Goal: Obtain resource: Obtain resource

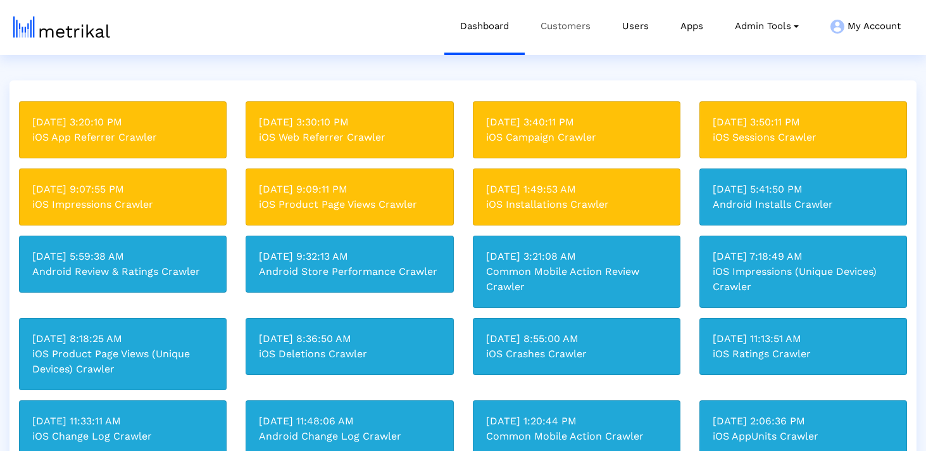
click at [554, 37] on link "Customers" at bounding box center [566, 26] width 82 height 53
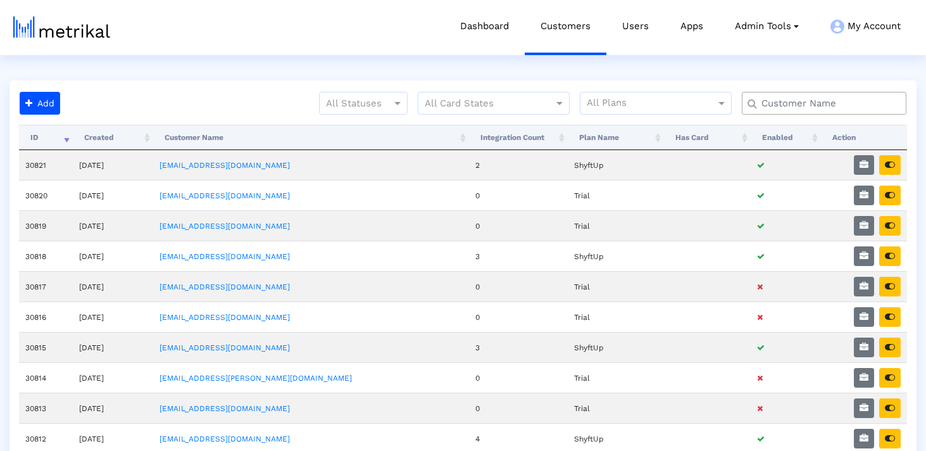
click at [796, 108] on input "text" at bounding box center [827, 103] width 149 height 13
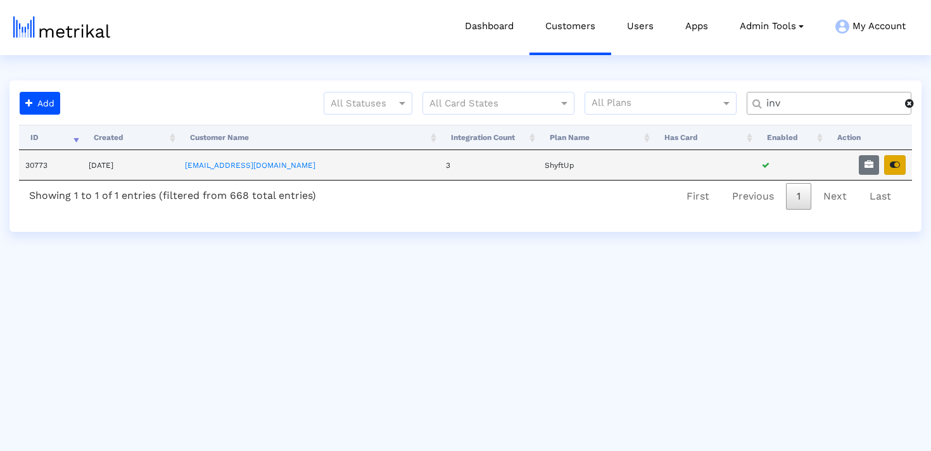
type input "inv"
click at [891, 166] on icon "button" at bounding box center [894, 164] width 10 height 9
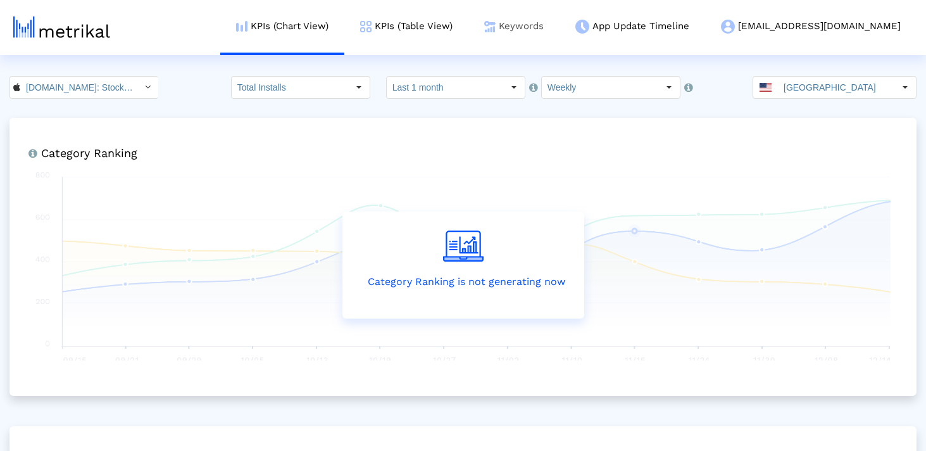
click at [560, 33] on link "Keywords" at bounding box center [513, 26] width 91 height 53
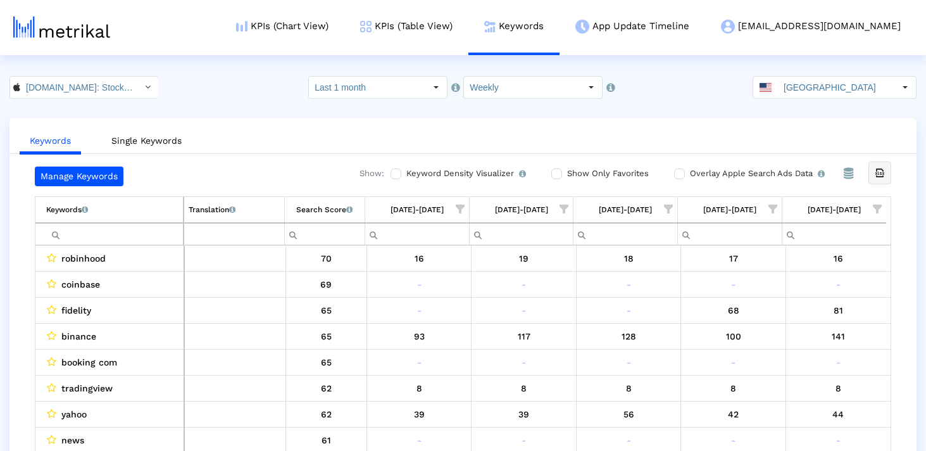
click at [878, 171] on icon "Export all data" at bounding box center [879, 172] width 11 height 11
click at [834, 91] on input "United States" at bounding box center [836, 88] width 116 height 22
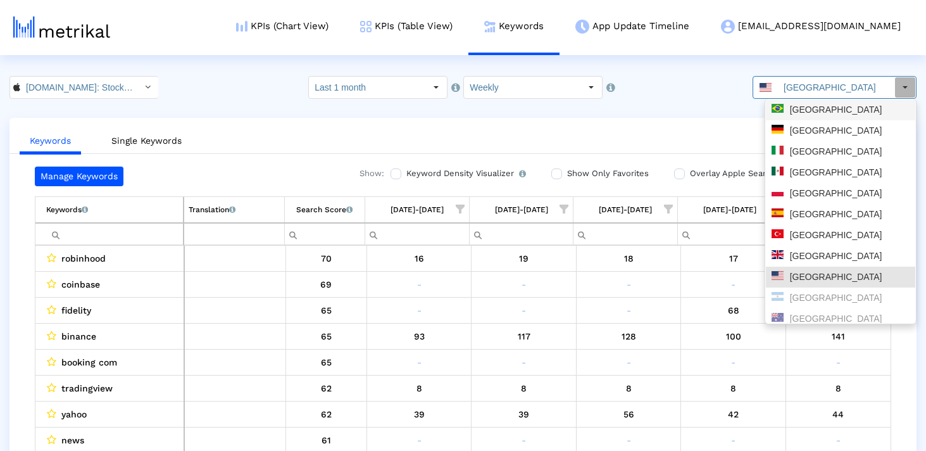
click at [827, 107] on div "Brazil" at bounding box center [841, 110] width 138 height 12
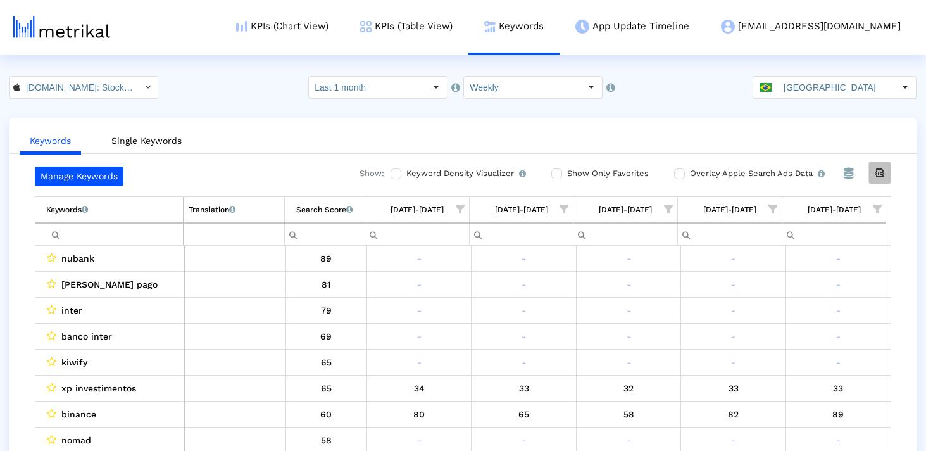
click at [872, 168] on div "Export all data" at bounding box center [880, 173] width 22 height 22
click at [844, 102] on crea-index "Investing.com: Stock Market < 909998122 > Select how far back from today you wo…" at bounding box center [463, 276] width 926 height 400
click at [843, 88] on input "Brazil" at bounding box center [836, 88] width 116 height 22
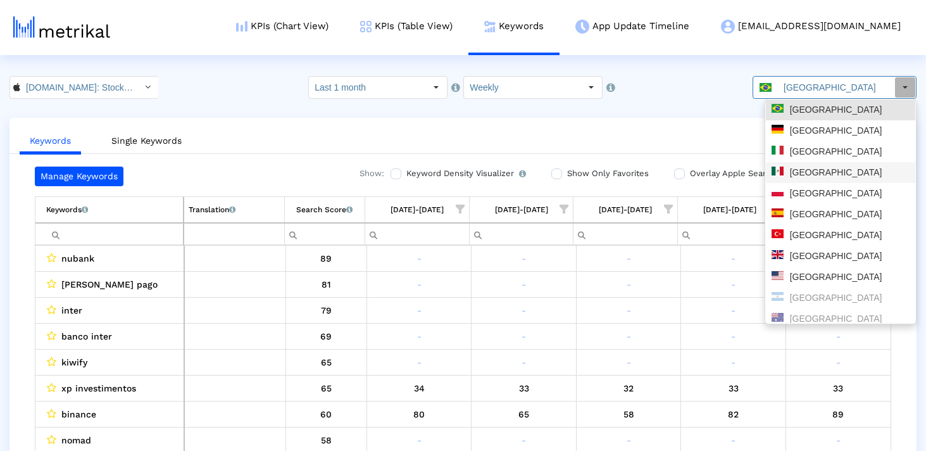
drag, startPoint x: 816, startPoint y: 175, endPoint x: 747, endPoint y: 372, distance: 208.6
click at [816, 174] on div "Mexico" at bounding box center [841, 172] width 138 height 12
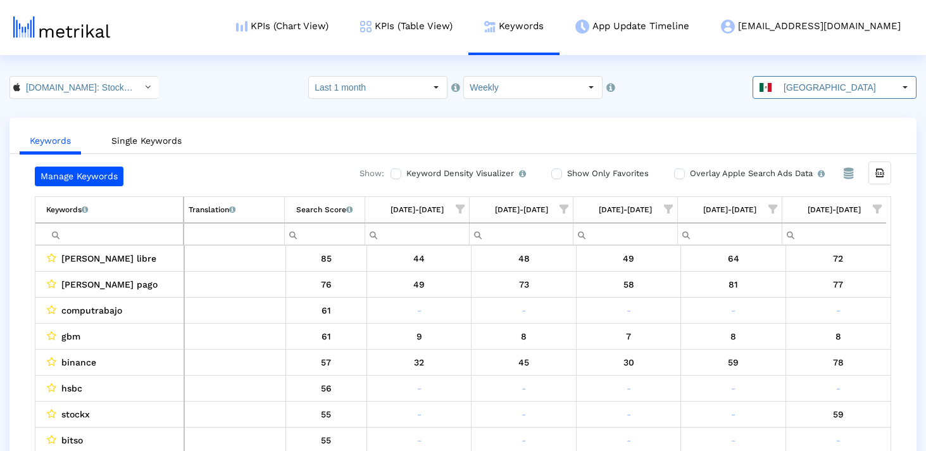
click at [891, 181] on div "Export all data" at bounding box center [880, 172] width 23 height 23
click at [860, 57] on html "KPIs (Chart View) KPIs (Table View) Keywords App Update Timeline investing@shyf…" at bounding box center [463, 238] width 926 height 476
click at [839, 96] on input "Mexico" at bounding box center [836, 88] width 116 height 22
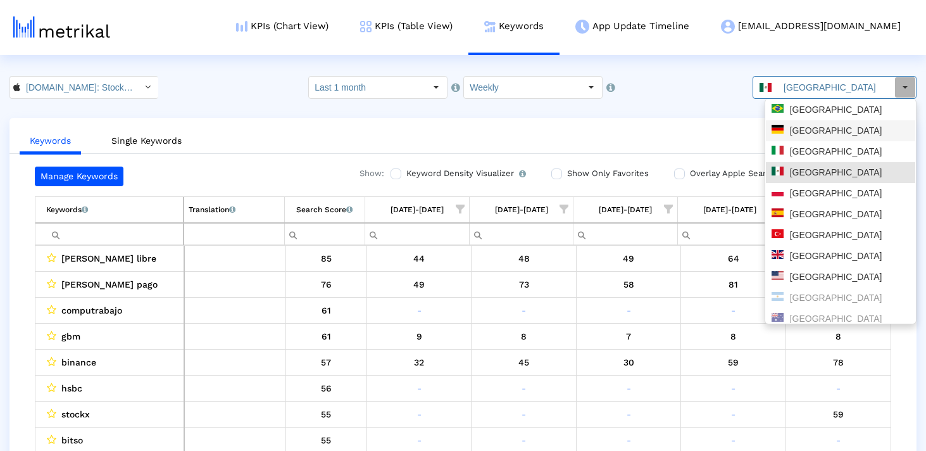
click at [851, 137] on div "Germany" at bounding box center [840, 130] width 149 height 21
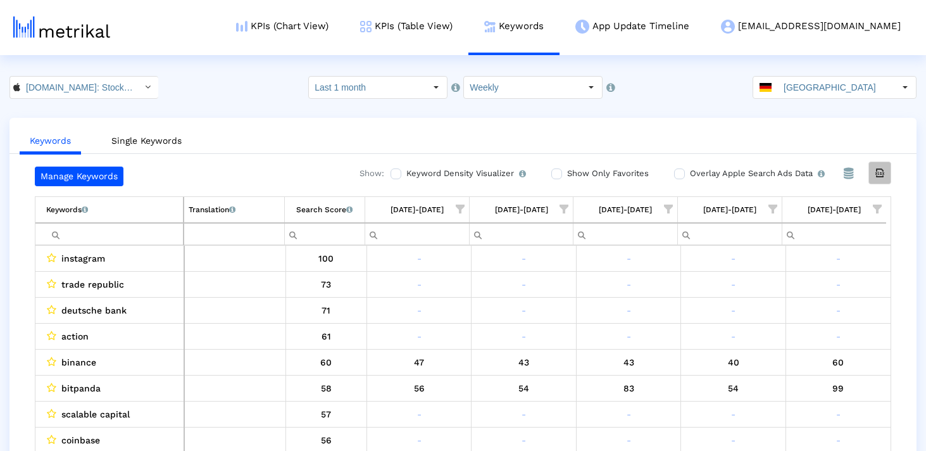
click at [876, 175] on icon "Export all data" at bounding box center [879, 172] width 11 height 11
click at [115, 87] on input "Investing.com: Stock Market < 909998122 >" at bounding box center [77, 88] width 114 height 22
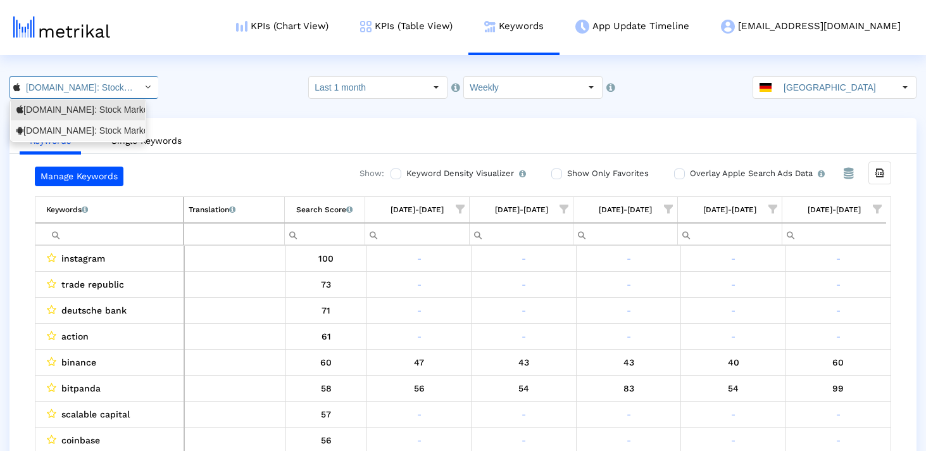
click at [110, 136] on div "Investing.com: Stock Market <com.fusionmedia.investing>" at bounding box center [77, 131] width 123 height 12
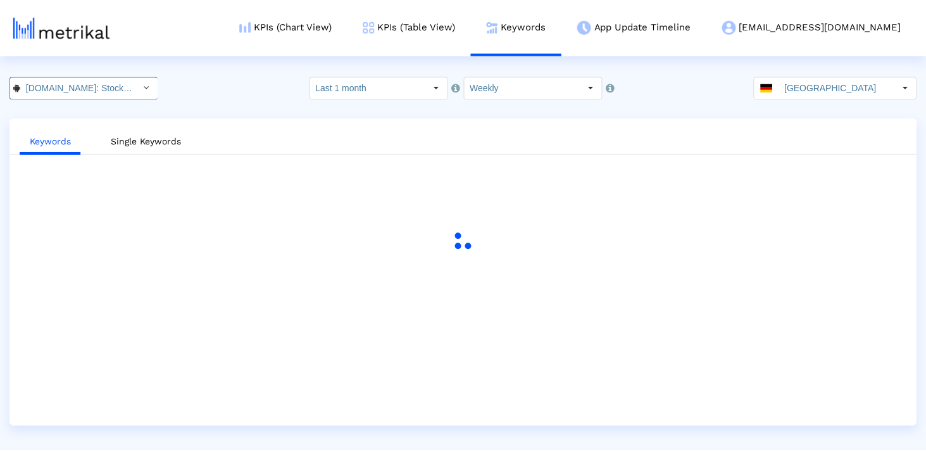
scroll to position [0, 142]
click at [834, 91] on input "Germany" at bounding box center [840, 88] width 116 height 22
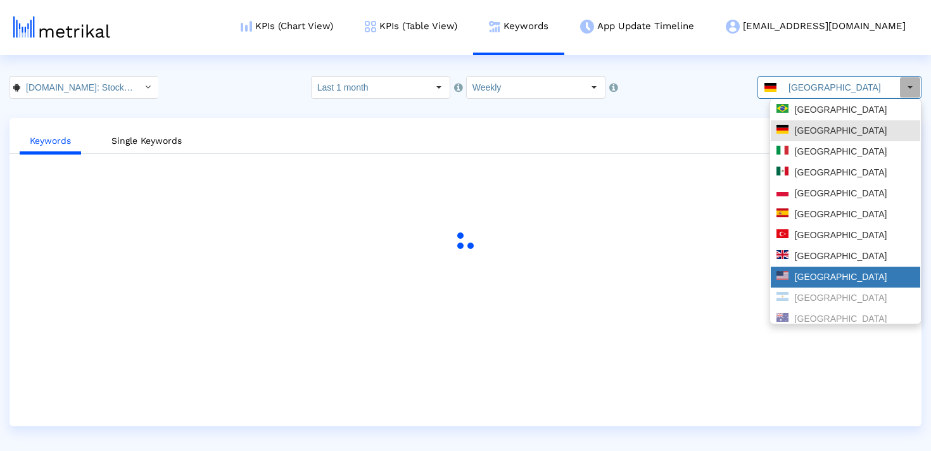
click at [810, 275] on div "United States" at bounding box center [845, 277] width 138 height 12
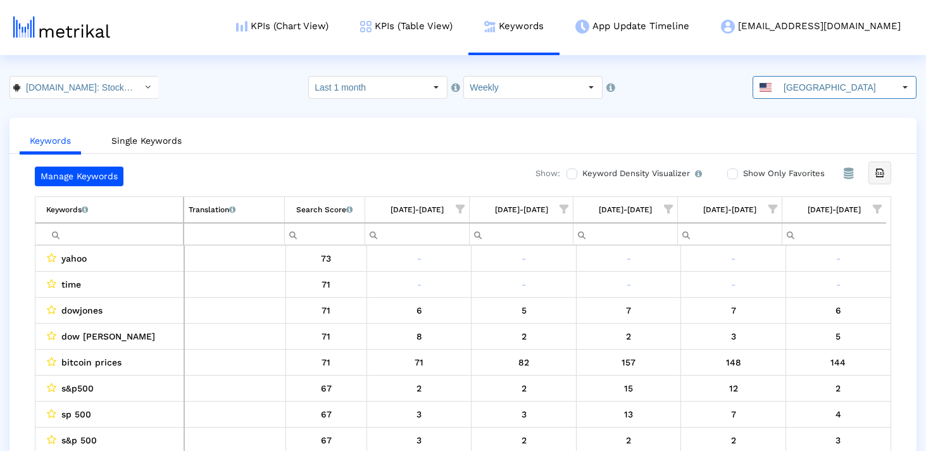
click at [877, 173] on icon "Export all data" at bounding box center [879, 172] width 11 height 11
click at [923, 306] on div "Keywords Single Keywords Manage Keywords Show: Keyword Density Visualizer Turn …" at bounding box center [463, 297] width 926 height 358
click at [772, 91] on span at bounding box center [766, 87] width 12 height 9
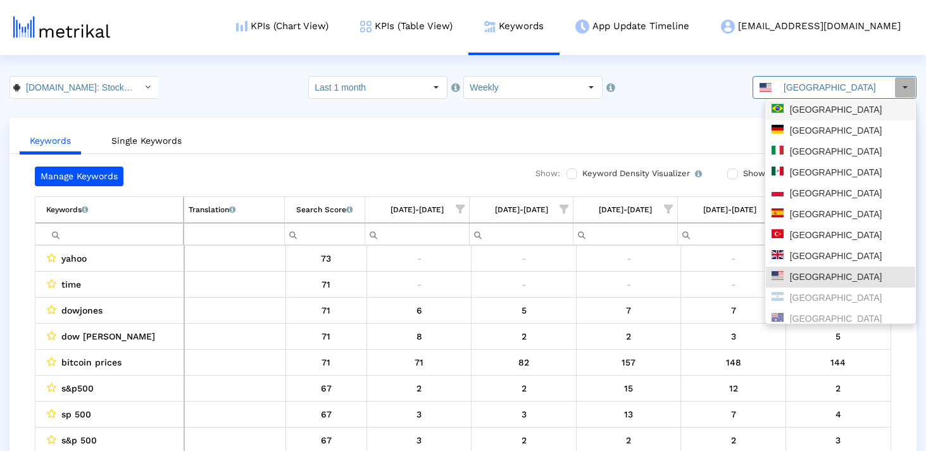
click at [805, 118] on div "Brazil" at bounding box center [840, 109] width 149 height 21
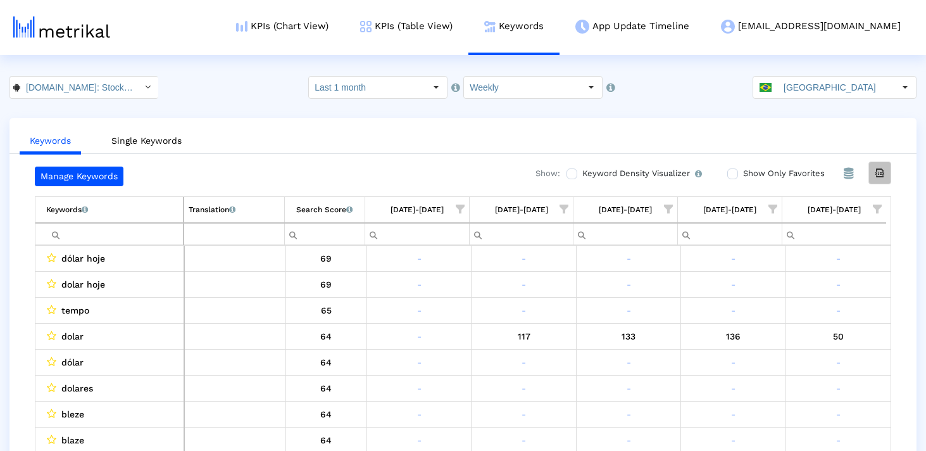
click at [885, 172] on icon "Export all data" at bounding box center [879, 172] width 11 height 11
click at [897, 95] on div "Select" at bounding box center [905, 87] width 20 height 20
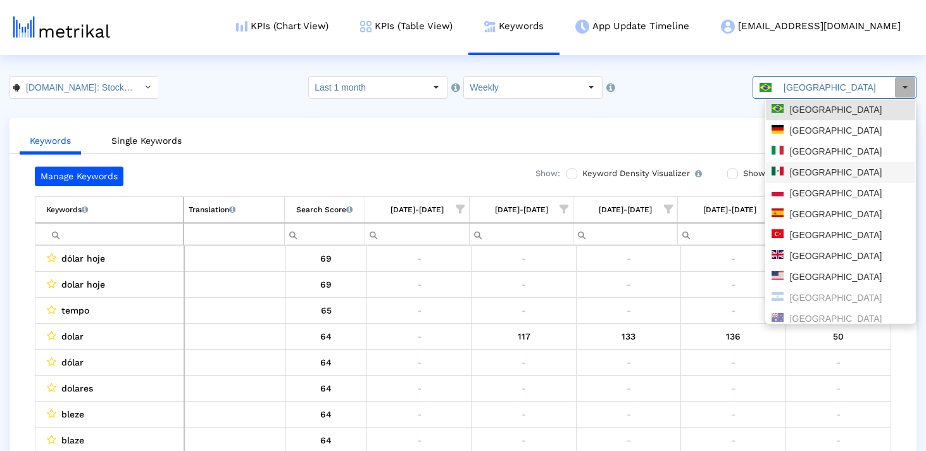
click at [851, 175] on div "Mexico" at bounding box center [841, 172] width 138 height 12
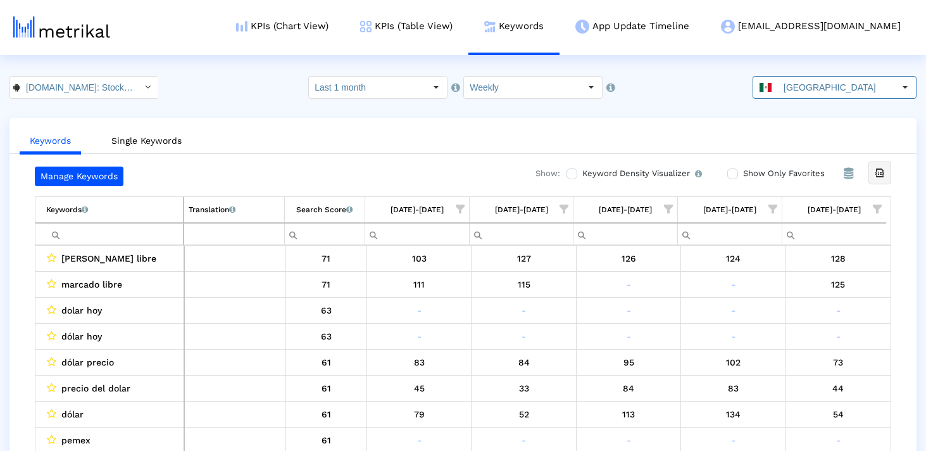
click at [879, 180] on div "Export all data" at bounding box center [880, 173] width 22 height 22
click at [771, 92] on div "Mexico" at bounding box center [823, 88] width 141 height 22
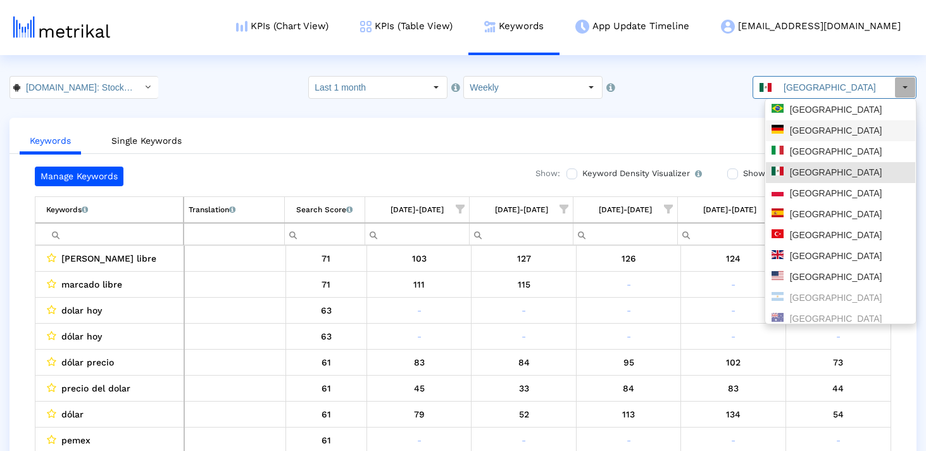
click at [789, 132] on div "Germany" at bounding box center [841, 131] width 138 height 12
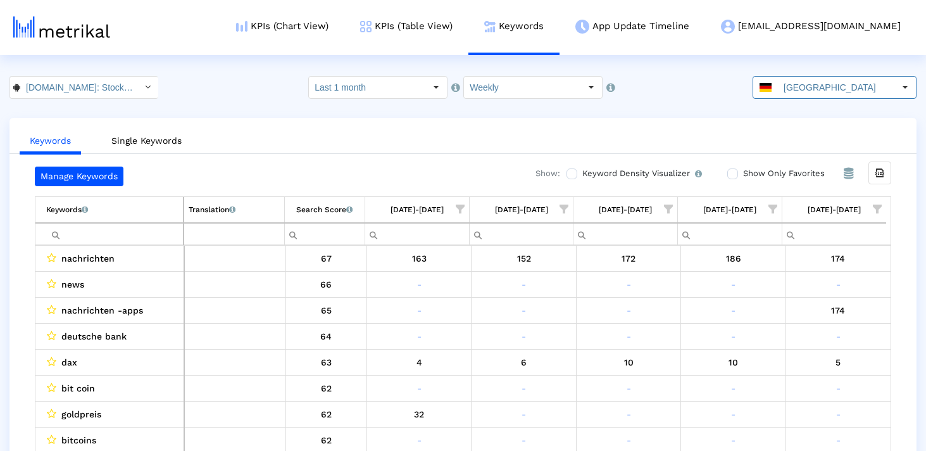
click at [884, 169] on icon "Export all data" at bounding box center [879, 172] width 11 height 11
